Goal: Information Seeking & Learning: Learn about a topic

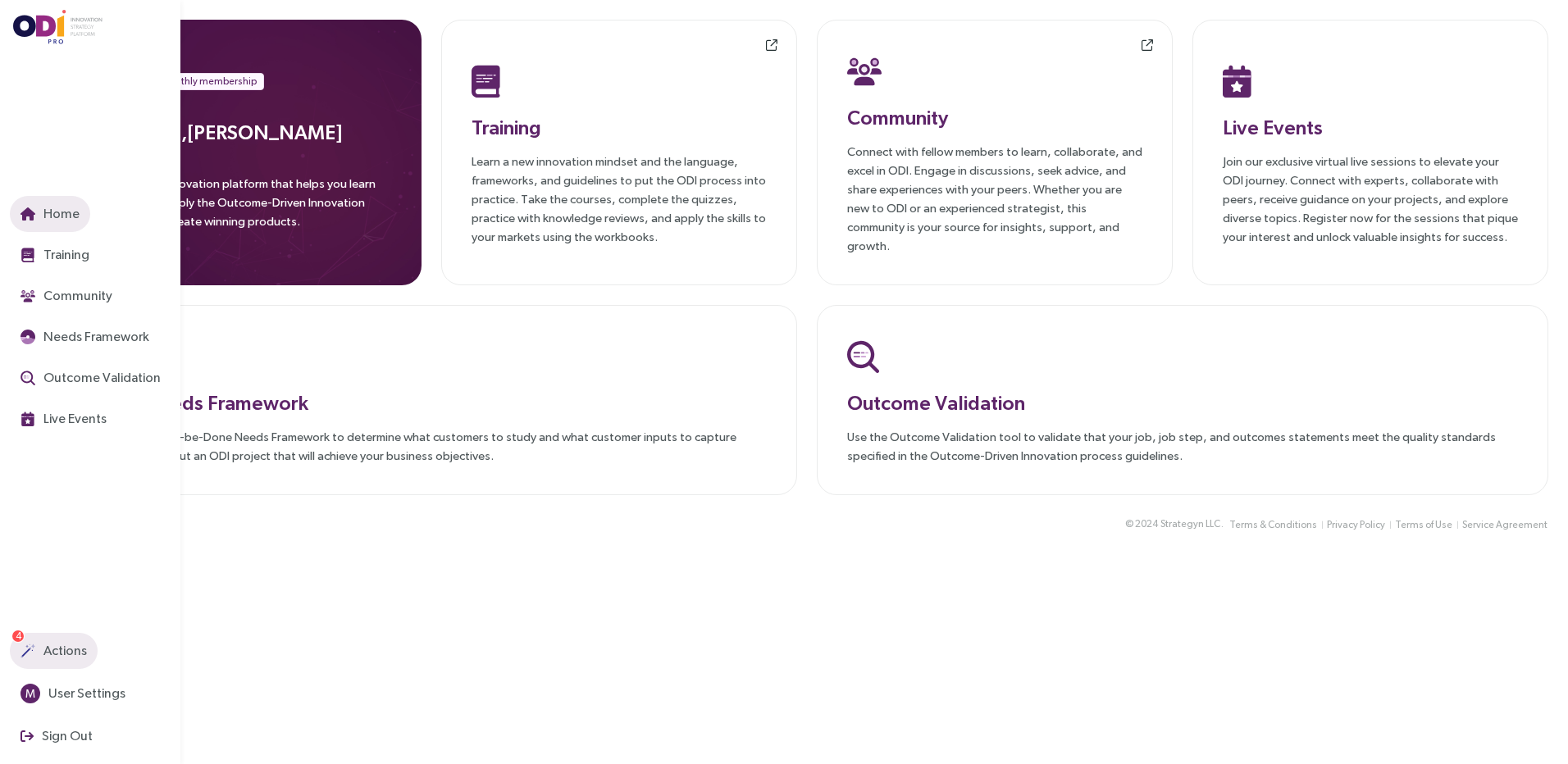
click at [21, 651] on img "button" at bounding box center [28, 651] width 15 height 15
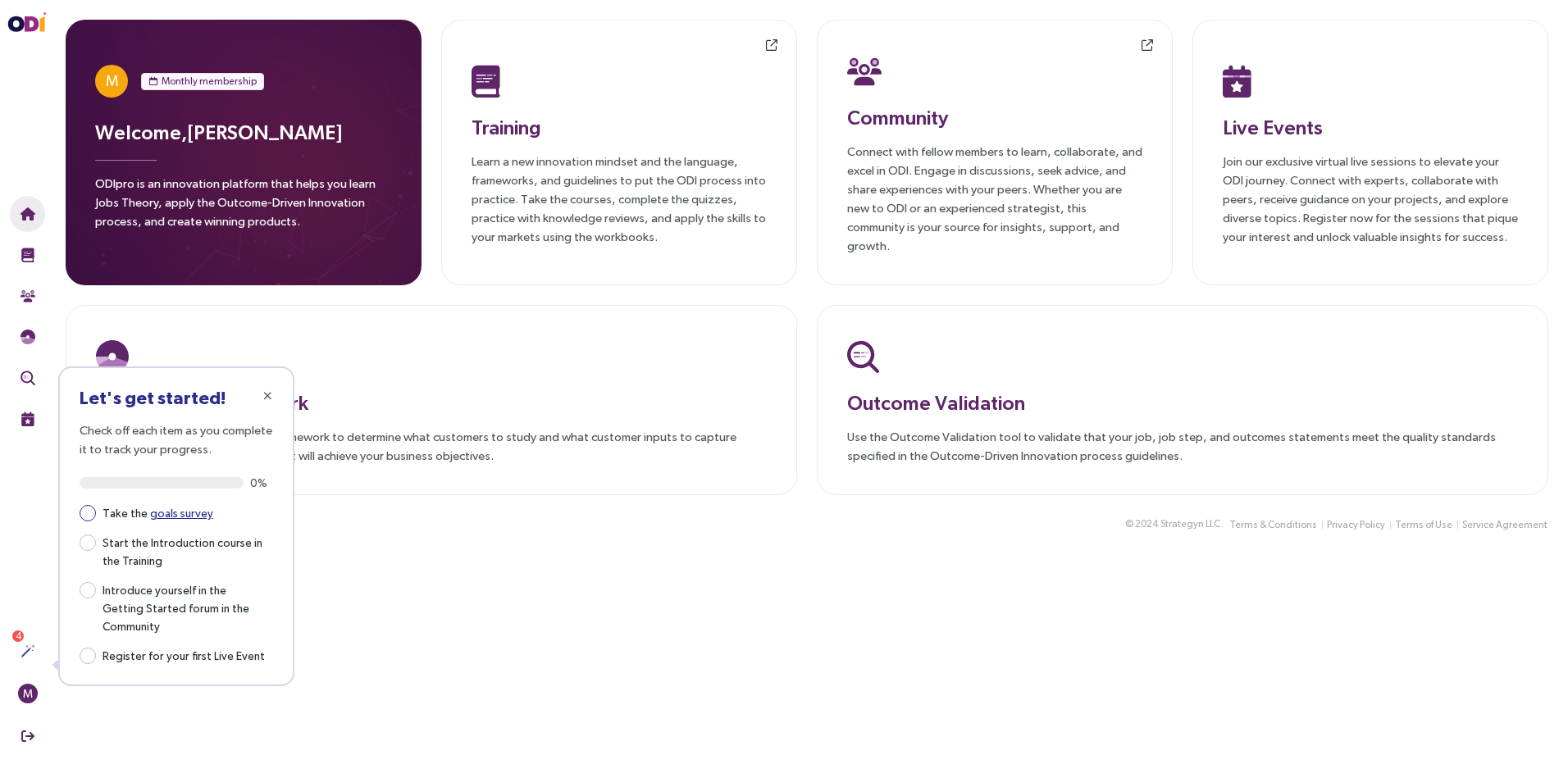
click at [187, 513] on link "goals survey" at bounding box center [182, 513] width 63 height 13
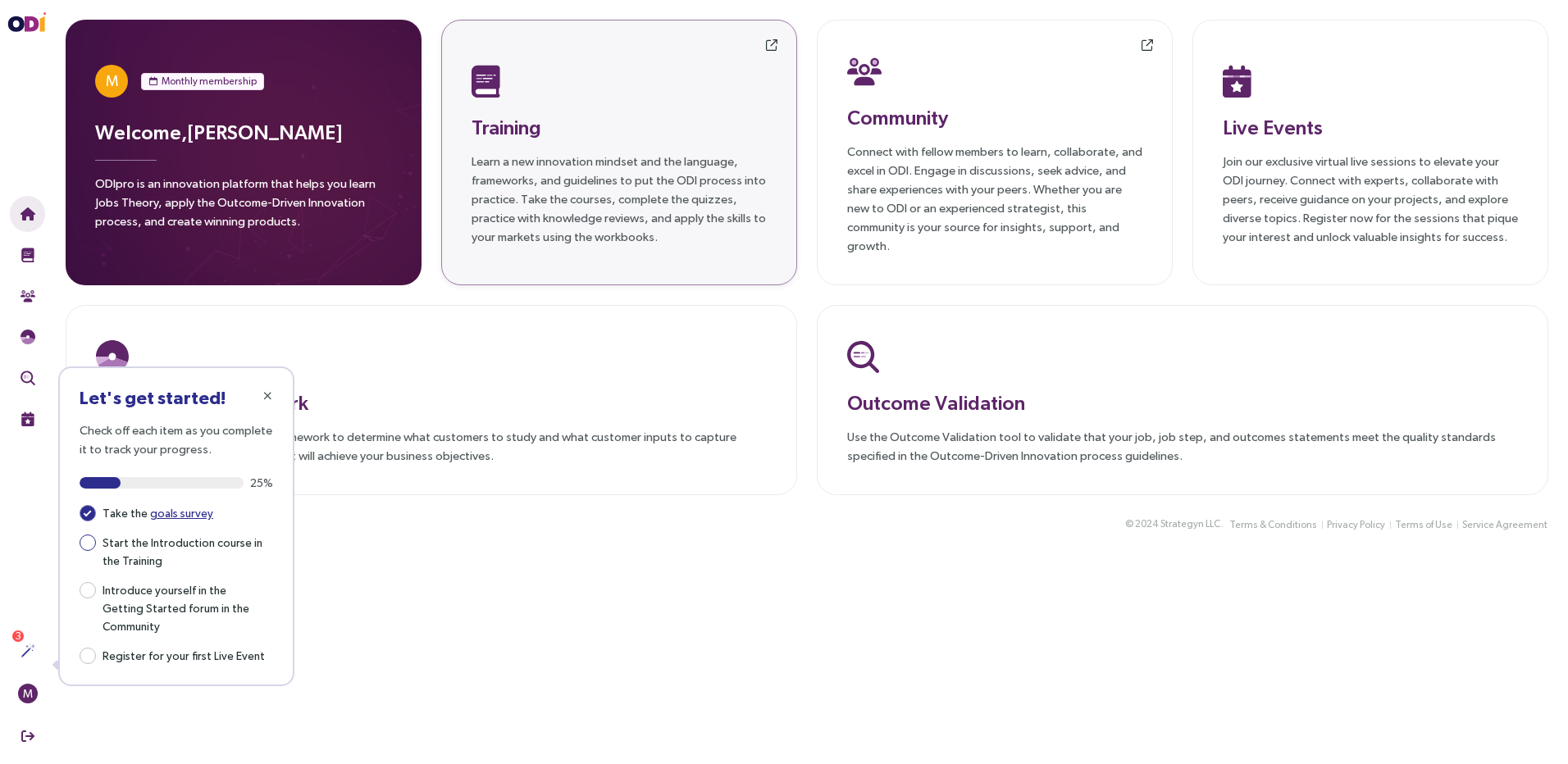
click at [190, 547] on span "Start the Introduction course in the Training" at bounding box center [185, 551] width 178 height 38
click at [189, 545] on span "Start the Introduction course in the Training" at bounding box center [185, 551] width 178 height 38
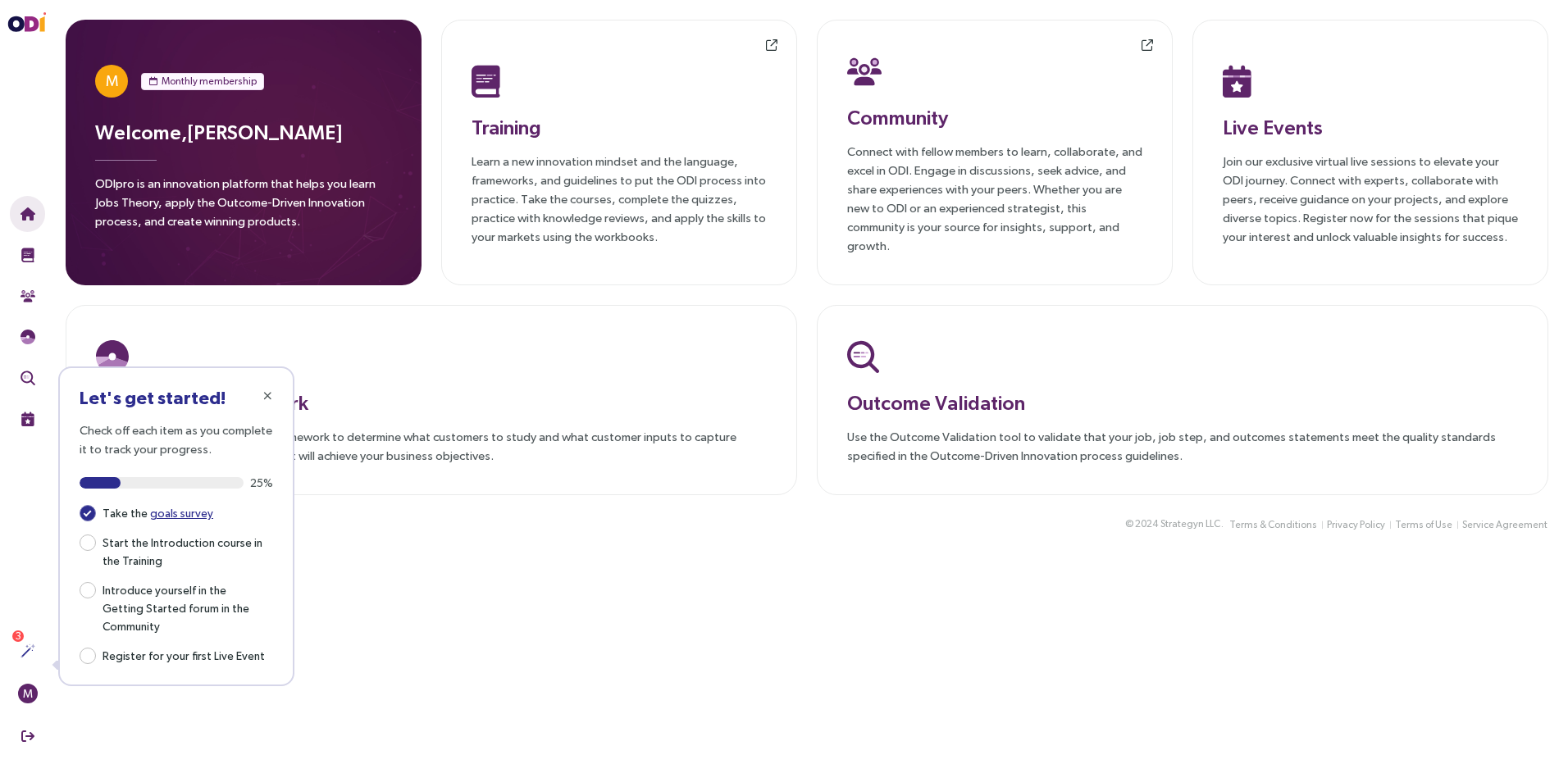
click at [369, 616] on main "M Monthly membership Welcome, [PERSON_NAME] ODIpro is an innovation platform th…" at bounding box center [807, 382] width 1523 height 764
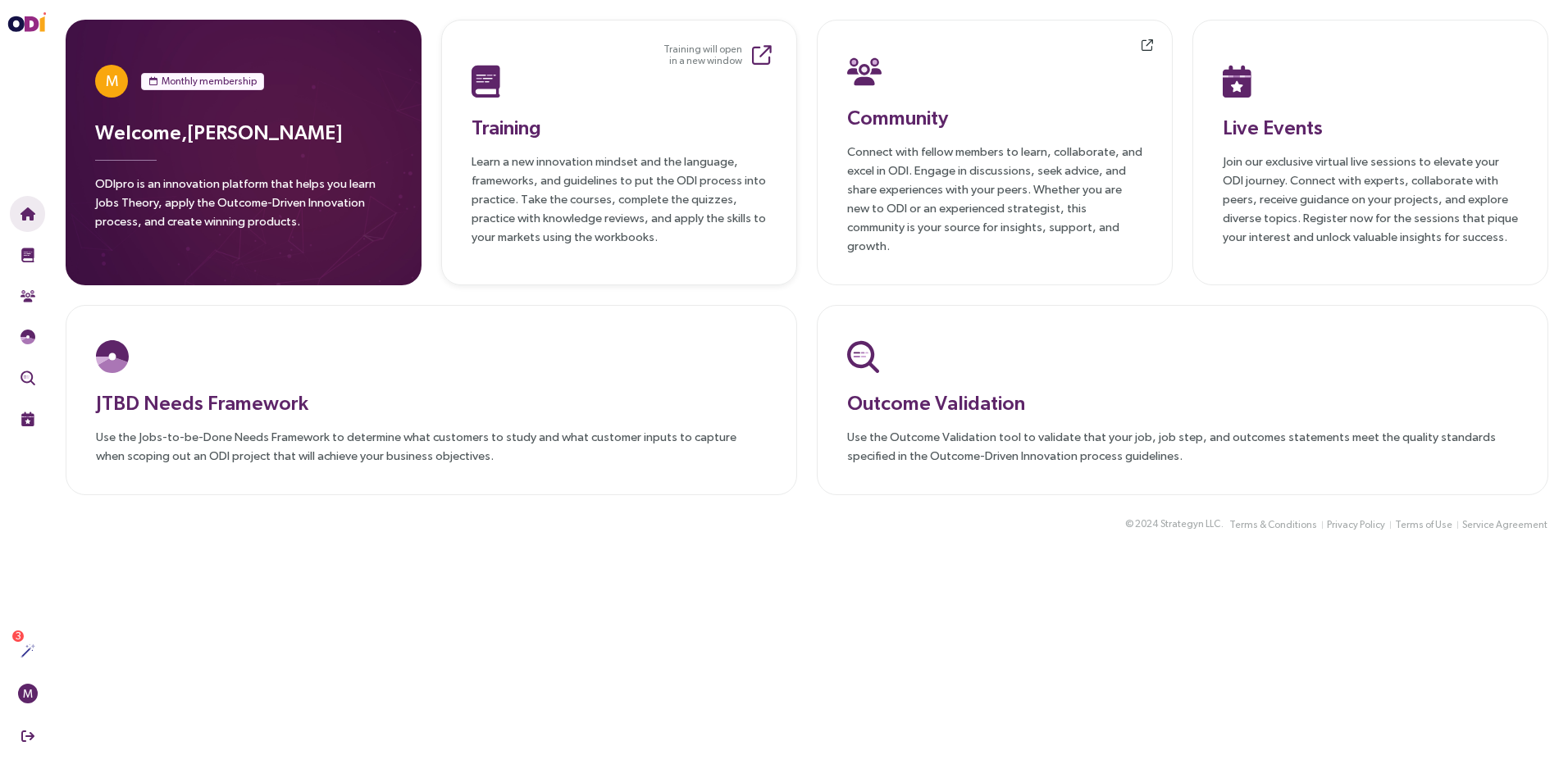
click at [513, 172] on p "Learn a new innovation mindset and the language, frameworks, and guidelines to …" at bounding box center [619, 199] width 295 height 94
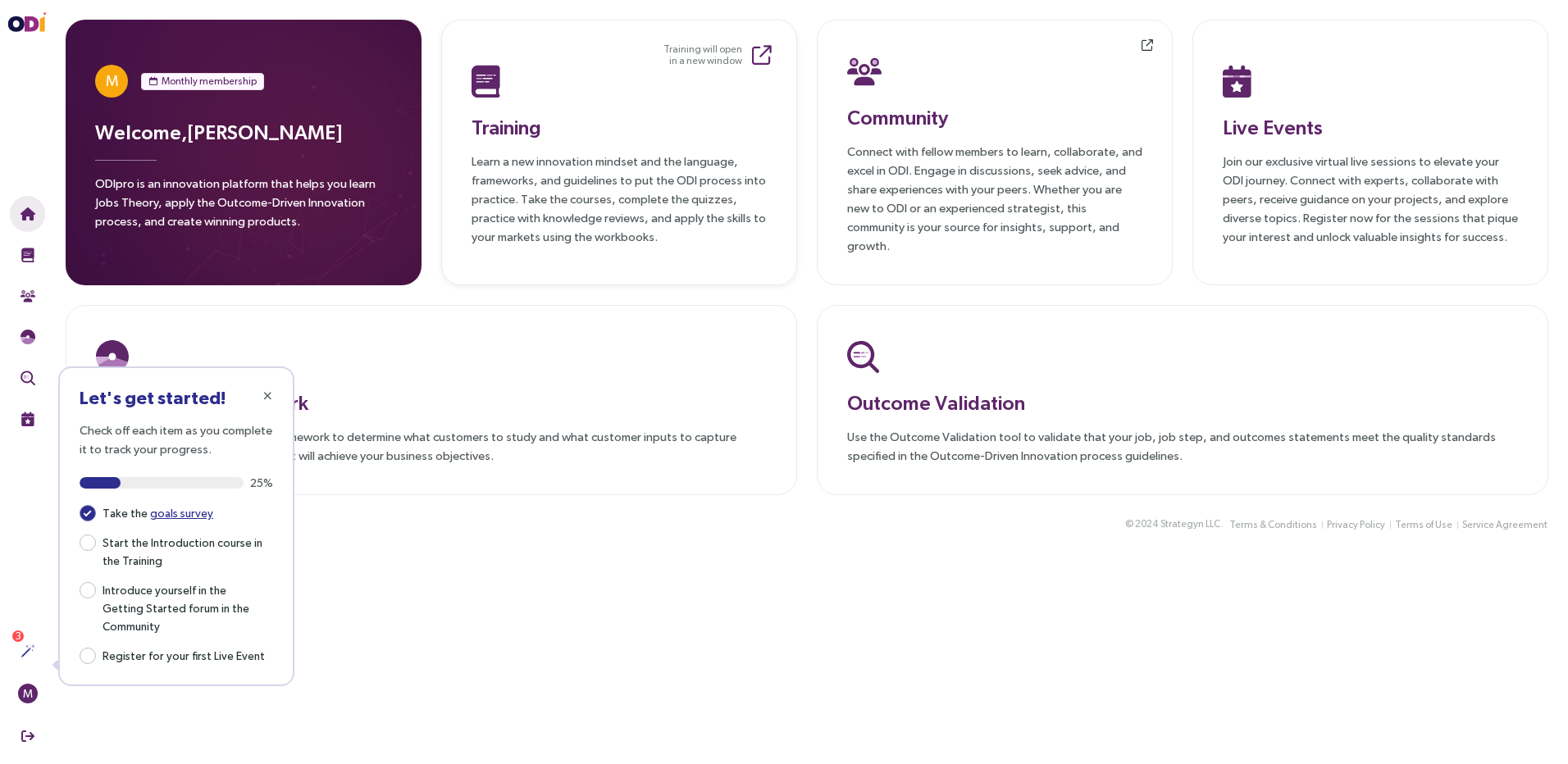
click at [552, 180] on p "Learn a new innovation mindset and the language, frameworks, and guidelines to …" at bounding box center [619, 199] width 295 height 94
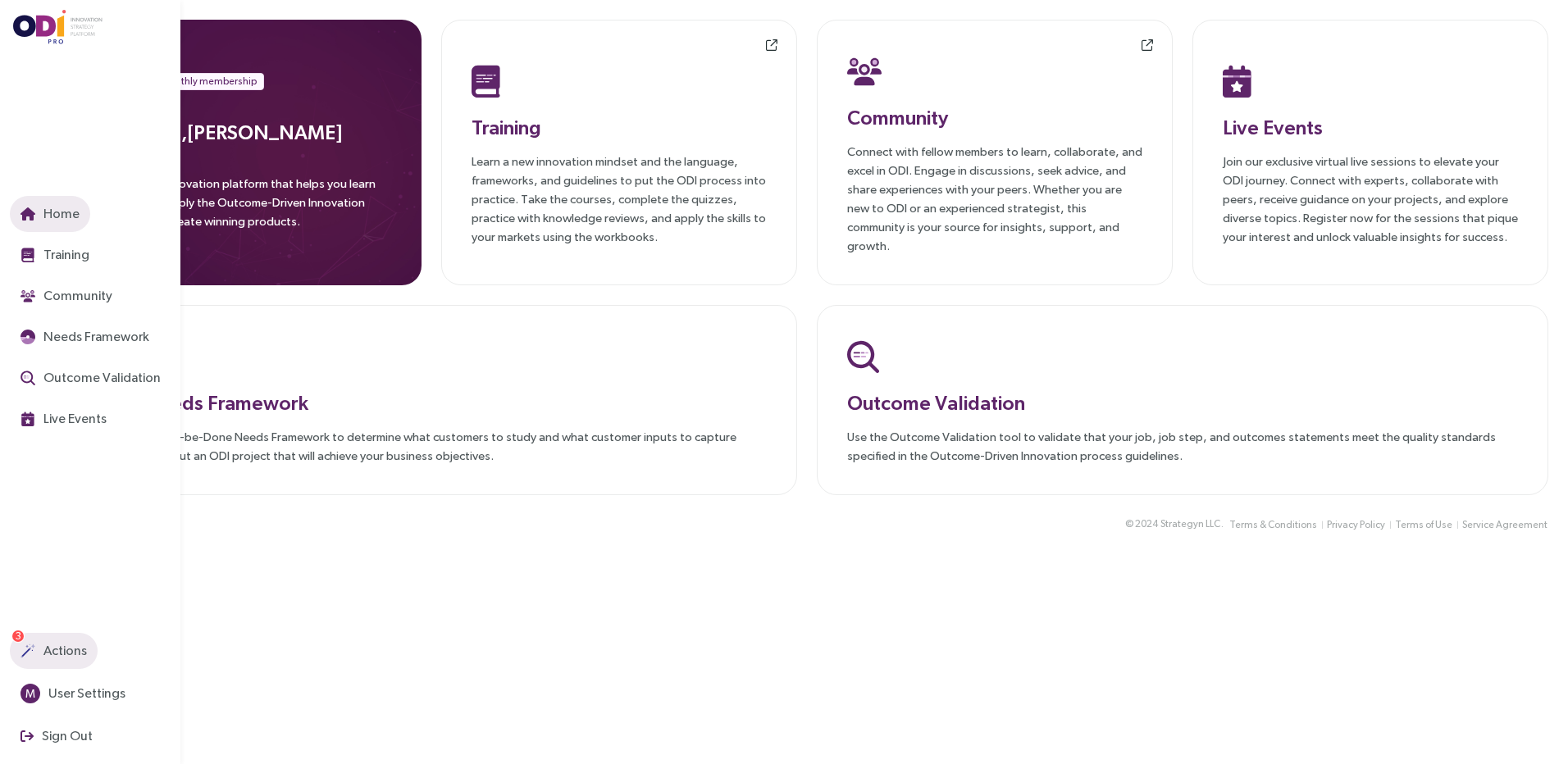
click at [35, 641] on button "Actions" at bounding box center [53, 651] width 88 height 36
